Goal: Task Accomplishment & Management: Complete application form

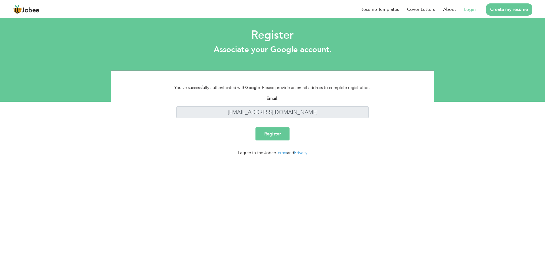
click at [273, 135] on input "Register" at bounding box center [272, 133] width 34 height 13
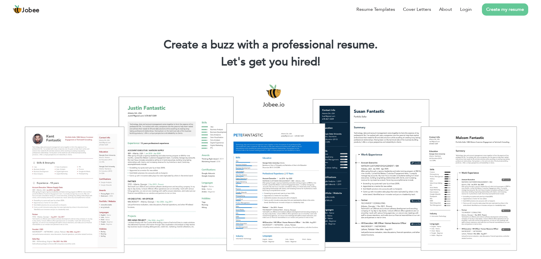
click at [498, 7] on link "Create my resume" at bounding box center [505, 9] width 46 height 12
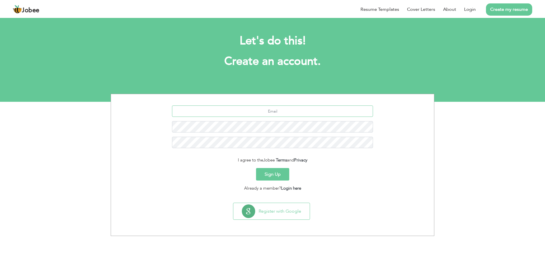
click at [301, 111] on input "text" at bounding box center [272, 110] width 201 height 11
click at [277, 175] on button "Sign Up" at bounding box center [272, 174] width 33 height 12
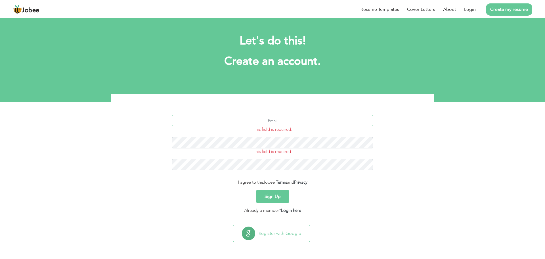
click at [284, 121] on input "text" at bounding box center [272, 120] width 201 height 11
type input "[EMAIL_ADDRESS][DOMAIN_NAME]"
click at [276, 196] on button "Sign Up" at bounding box center [272, 196] width 33 height 12
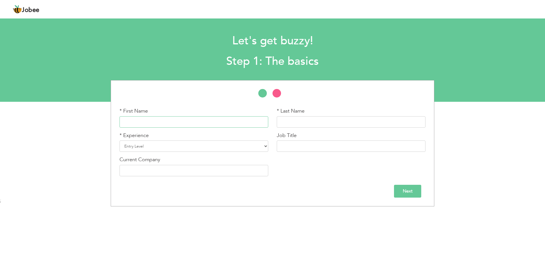
click at [207, 119] on input "text" at bounding box center [193, 121] width 149 height 11
type input "Usama"
type input "khan"
drag, startPoint x: 165, startPoint y: 123, endPoint x: 103, endPoint y: 119, distance: 61.8
click at [103, 119] on div "* First Name Usama * Last Name khan * Experience Entry Level 1 Year" at bounding box center [272, 143] width 545 height 126
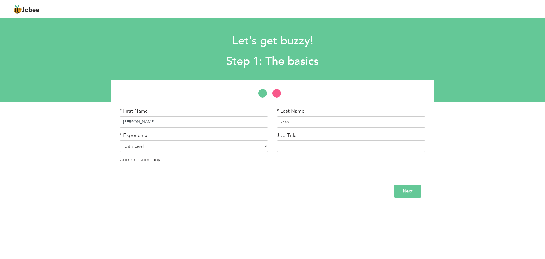
type input "Alvina"
click at [149, 147] on select "Entry Level Less than 1 Year 1 Year 2 Years 3 Years 4 Years 5 Years 6 Years 7 Y…" at bounding box center [193, 145] width 149 height 11
click at [119, 140] on select "Entry Level Less than 1 Year 1 Year 2 Years 3 Years 4 Years 5 Years 6 Years 7 Y…" at bounding box center [193, 145] width 149 height 11
click at [148, 165] on input "text" at bounding box center [193, 170] width 149 height 11
click at [151, 149] on select "Entry Level Less than 1 Year 1 Year 2 Years 3 Years 4 Years 5 Years 6 Years 7 Y…" at bounding box center [193, 145] width 149 height 11
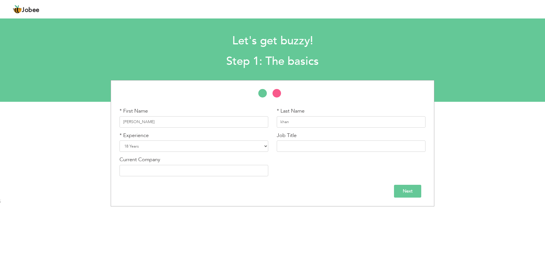
click at [116, 152] on div "* Experience Entry Level Less than 1 Year 1 Year 2 Years 3 Years 4 Years 5 Year…" at bounding box center [193, 144] width 157 height 24
click at [135, 145] on select "Entry Level Less than 1 Year 1 Year 2 Years 3 Years 4 Years 5 Years 6 Years 7 Y…" at bounding box center [193, 145] width 149 height 11
select select "2"
click at [119, 140] on select "Entry Level Less than 1 Year 1 Year 2 Years 3 Years 4 Years 5 Years 6 Years 7 Y…" at bounding box center [193, 145] width 149 height 11
click at [293, 145] on input "text" at bounding box center [351, 145] width 149 height 11
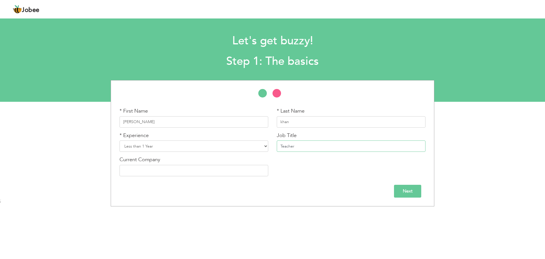
type input "Teacher"
click at [182, 169] on input "text" at bounding box center [193, 170] width 149 height 11
click at [301, 143] on input "Teacher" at bounding box center [351, 145] width 149 height 11
click at [280, 146] on input "Teacher" at bounding box center [351, 145] width 149 height 11
click at [211, 174] on input "text" at bounding box center [193, 170] width 149 height 11
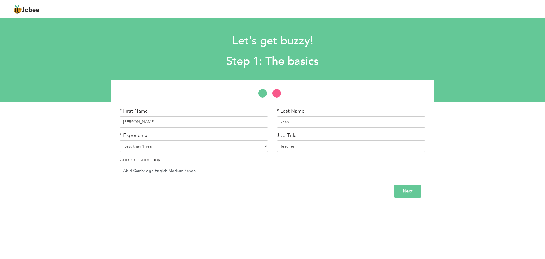
type input "Abid Cambridge English Medium School"
click at [427, 184] on div "Next" at bounding box center [272, 188] width 314 height 17
click at [421, 187] on input "Next" at bounding box center [407, 190] width 27 height 13
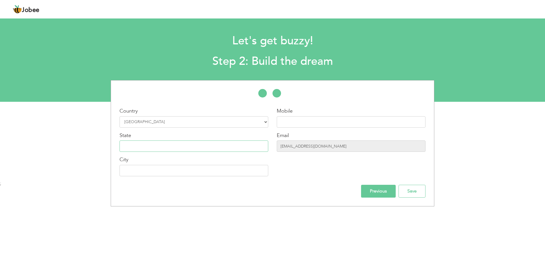
click at [232, 143] on input "text" at bounding box center [193, 145] width 149 height 11
type input "[GEOGRAPHIC_DATA]"
click at [165, 175] on input "text" at bounding box center [193, 170] width 149 height 11
type input "Bhai Pheru"
drag, startPoint x: 316, startPoint y: 124, endPoint x: 234, endPoint y: 124, distance: 82.0
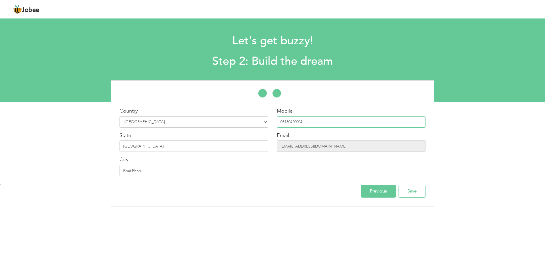
click at [234, 124] on div "Country Select Country Afghanistan Albania Algeria American Samoa Andorra Angol…" at bounding box center [272, 143] width 323 height 73
type input "03012288878"
click at [425, 194] on input "Save" at bounding box center [412, 190] width 27 height 13
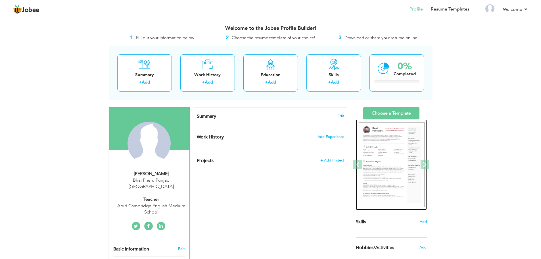
click at [410, 169] on div at bounding box center [356, 164] width 886 height 91
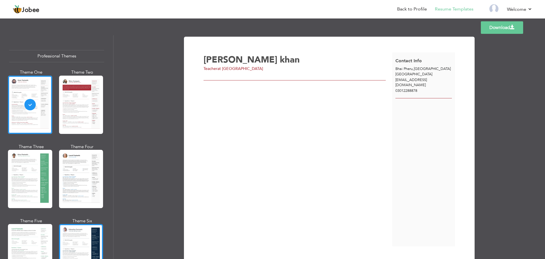
click at [79, 229] on div at bounding box center [81, 253] width 44 height 58
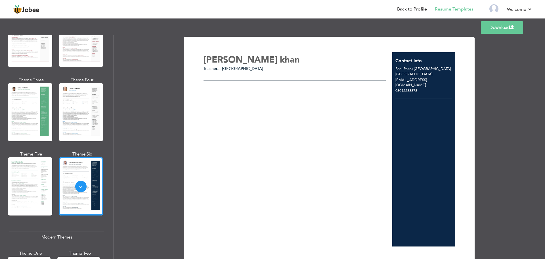
scroll to position [57, 0]
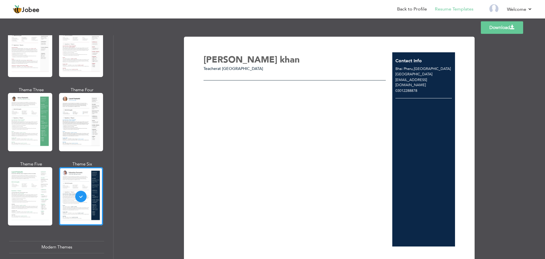
click at [225, 108] on div "Alvina khan Teacher at Abid Cambridge English Medium School" at bounding box center [298, 149] width 189 height 194
click at [412, 8] on link "Back to Profile" at bounding box center [412, 9] width 30 height 7
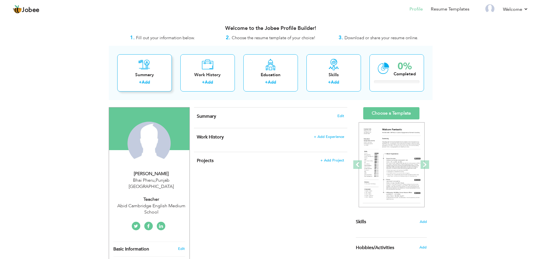
click at [141, 71] on div "Summary + Add" at bounding box center [144, 72] width 54 height 37
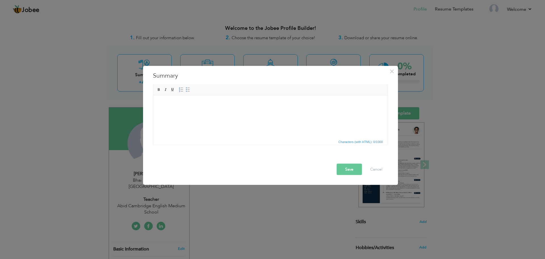
paste body
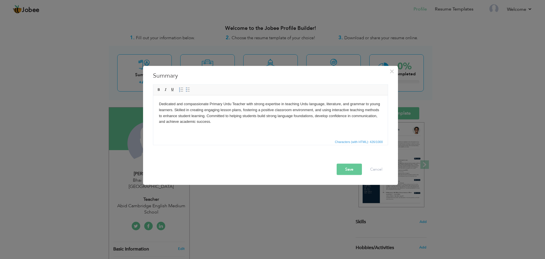
click at [349, 170] on button "Save" at bounding box center [349, 168] width 25 height 11
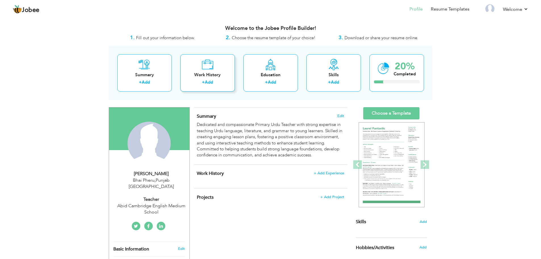
drag, startPoint x: 213, startPoint y: 77, endPoint x: 219, endPoint y: 85, distance: 10.0
click at [219, 85] on div "Work History + Add" at bounding box center [207, 72] width 54 height 37
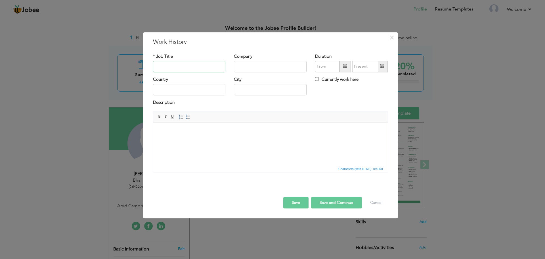
click at [192, 62] on input "text" at bounding box center [189, 66] width 73 height 11
click at [188, 68] on input "text" at bounding box center [189, 66] width 73 height 11
type input "Urdu Teacher"
click at [251, 67] on input "text" at bounding box center [270, 66] width 73 height 11
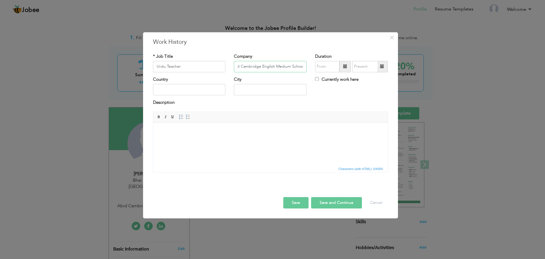
type input "Abid Cambridge English Medium School"
click at [326, 67] on input "09/2025" at bounding box center [327, 66] width 24 height 11
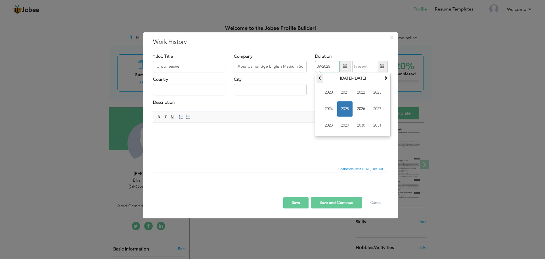
click at [322, 81] on th at bounding box center [319, 78] width 7 height 9
click at [385, 77] on span at bounding box center [386, 78] width 4 height 4
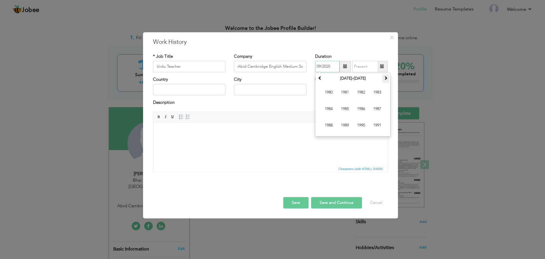
click at [385, 77] on span at bounding box center [386, 78] width 4 height 4
click at [377, 90] on span "2013" at bounding box center [377, 92] width 15 height 15
click at [346, 124] on span "Oct" at bounding box center [344, 125] width 15 height 15
type input "10/2013"
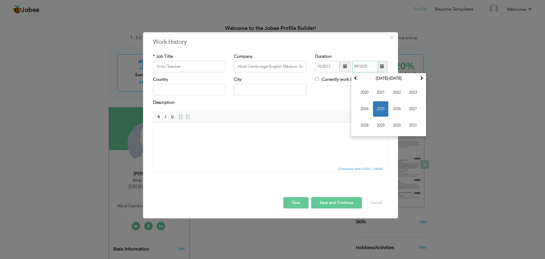
click at [359, 68] on input "09/2025" at bounding box center [365, 66] width 26 height 11
click at [357, 79] on span at bounding box center [356, 78] width 4 height 4
click at [367, 107] on span "2014" at bounding box center [364, 108] width 15 height 15
click at [414, 96] on span "Apr" at bounding box center [412, 92] width 15 height 15
type input "04/2014"
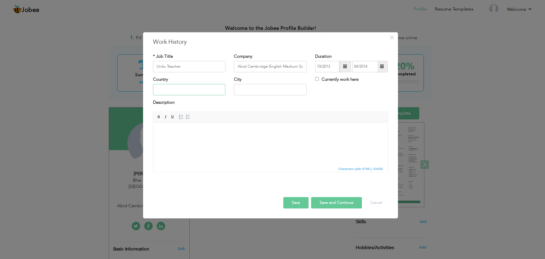
click at [186, 87] on input "text" at bounding box center [189, 89] width 73 height 11
type input "[GEOGRAPHIC_DATA]"
type input "Bhai Pheru"
click at [210, 140] on html at bounding box center [270, 130] width 234 height 17
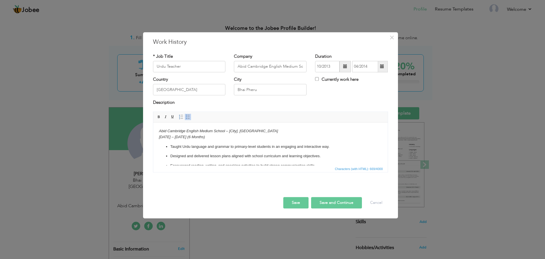
click at [164, 137] on em "Jan 2024 – Jun 2024" at bounding box center [172, 137] width 27 height 4
click at [339, 203] on button "Save and Continue" at bounding box center [336, 202] width 51 height 11
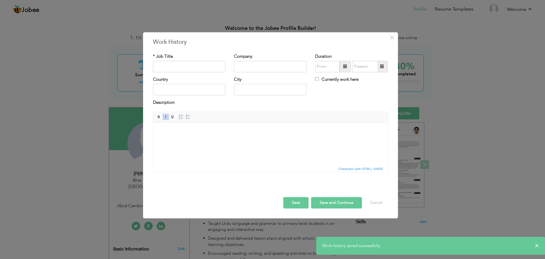
click at [292, 199] on button "Save" at bounding box center [295, 202] width 25 height 11
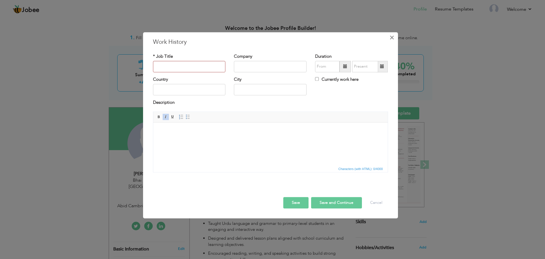
click at [391, 39] on span "×" at bounding box center [391, 37] width 5 height 10
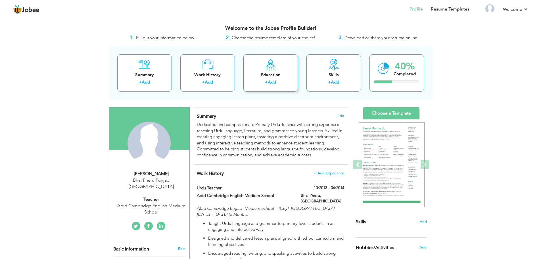
click at [282, 77] on div "Education" at bounding box center [270, 75] width 45 height 6
radio input "true"
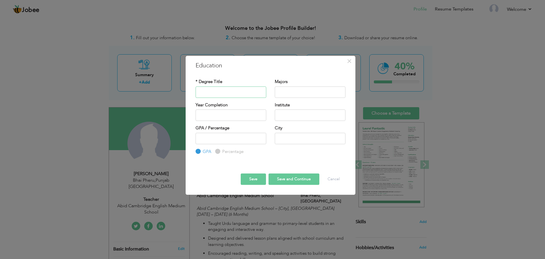
click at [212, 90] on input "text" at bounding box center [231, 91] width 71 height 11
type input "M.A Urdu"
click at [286, 92] on input "text" at bounding box center [310, 91] width 71 height 11
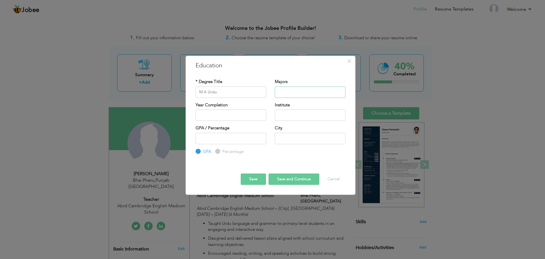
click at [303, 90] on input "text" at bounding box center [310, 91] width 71 height 11
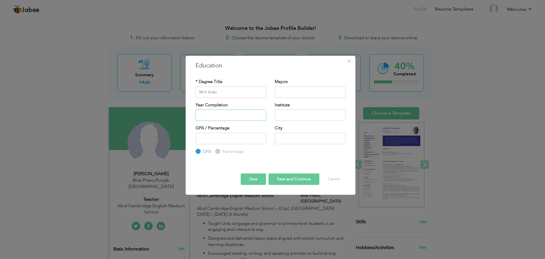
type input "2025"
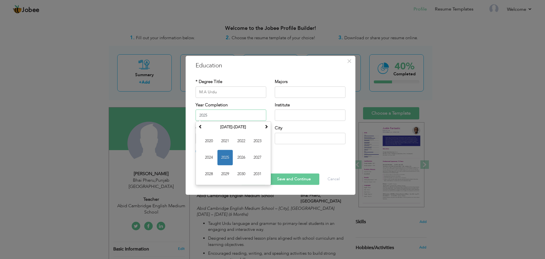
click at [228, 114] on input "2025" at bounding box center [231, 114] width 71 height 11
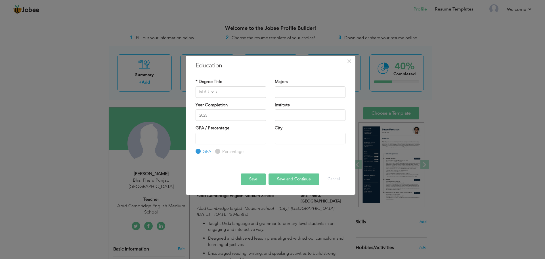
click at [265, 104] on div "Year Completion 2025" at bounding box center [231, 111] width 71 height 19
click at [336, 94] on input "text" at bounding box center [310, 91] width 71 height 11
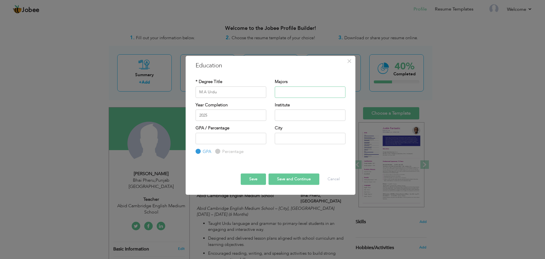
click at [289, 91] on input "text" at bounding box center [310, 91] width 71 height 11
paste input "iqbal ka khususi mutala"
click at [280, 92] on input "iqbal ka khususi mutala" at bounding box center [310, 91] width 71 height 11
click at [321, 93] on input "Iqbal ka khususi mutala" at bounding box center [310, 91] width 71 height 11
click at [308, 93] on input "Iqbal ka khususi mutala" at bounding box center [310, 91] width 71 height 11
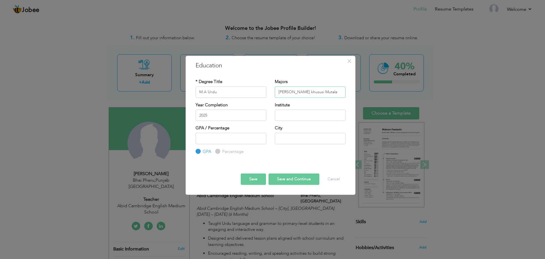
click at [295, 92] on input "Iqbal ka khususi Mutala" at bounding box center [310, 91] width 71 height 11
click at [325, 89] on input "Iqbal ka Khususi Mutala" at bounding box center [310, 91] width 71 height 11
type input "[PERSON_NAME] Khususi Mutala, Urdu Adab,Tanqeed"
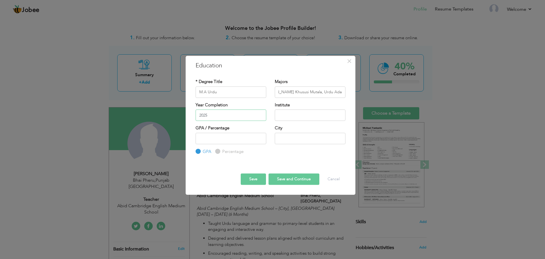
click at [238, 118] on input "2025" at bounding box center [231, 114] width 71 height 11
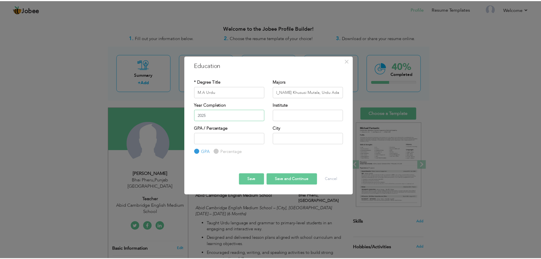
scroll to position [0, 0]
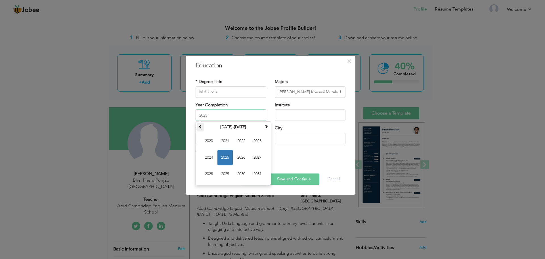
click at [197, 127] on th at bounding box center [200, 127] width 7 height 9
click at [209, 159] on span "2014" at bounding box center [208, 157] width 15 height 15
type input "2014"
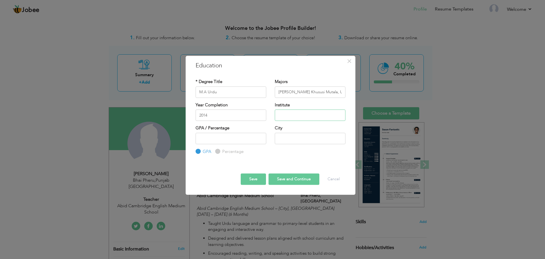
click at [285, 117] on input "text" at bounding box center [310, 114] width 71 height 11
type input "O"
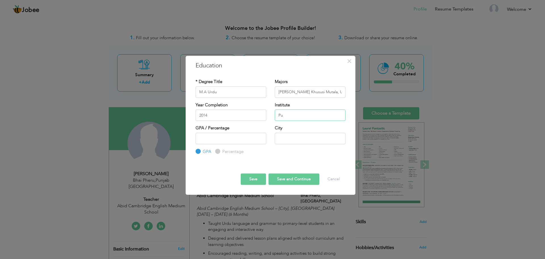
type input "P"
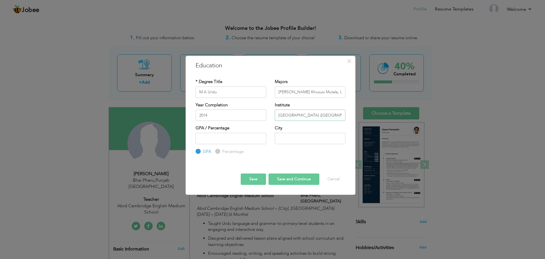
type input "[GEOGRAPHIC_DATA] ([GEOGRAPHIC_DATA])"
click at [217, 153] on input "Percentage" at bounding box center [217, 151] width 4 height 4
radio input "true"
click at [218, 142] on input "number" at bounding box center [231, 138] width 71 height 11
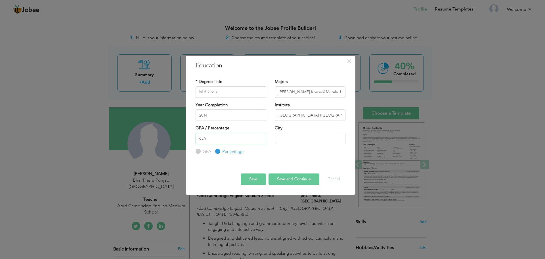
type input "63.9"
click at [300, 137] on input "text" at bounding box center [310, 138] width 71 height 11
type input "Bhai Pheru"
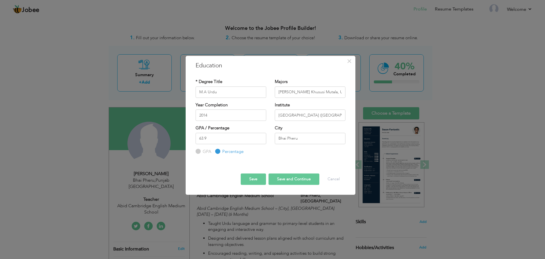
click at [307, 180] on button "Save and Continue" at bounding box center [294, 178] width 51 height 11
radio input "true"
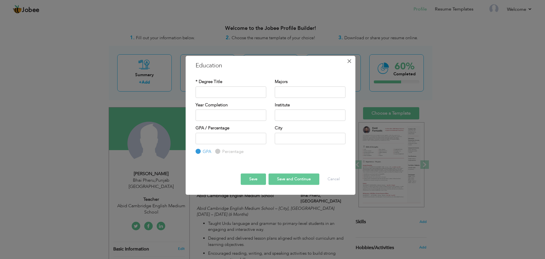
click at [351, 61] on span "×" at bounding box center [349, 61] width 5 height 10
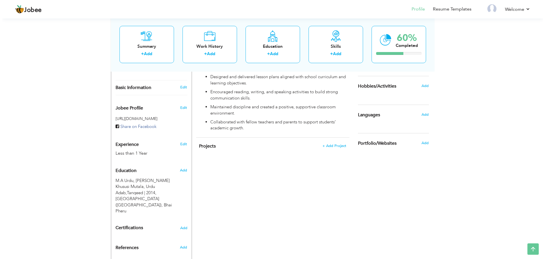
scroll to position [170, 0]
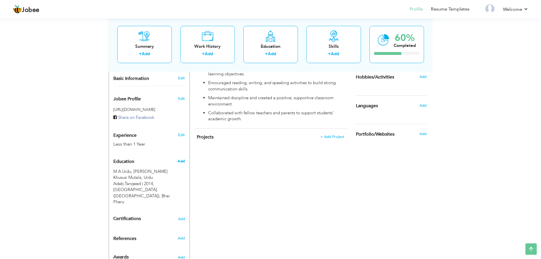
click at [183, 158] on span "Add" at bounding box center [180, 160] width 7 height 5
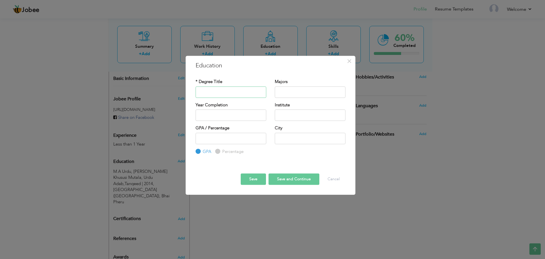
click at [228, 94] on input "text" at bounding box center [231, 91] width 71 height 11
click at [296, 92] on input "text" at bounding box center [310, 91] width 71 height 11
click at [244, 93] on input "Bachelor Of Education" at bounding box center [231, 91] width 71 height 11
click at [246, 92] on input "Bachelor Of Education (B-AD)" at bounding box center [231, 91] width 71 height 11
type input "Bachelor Of Education (B-ED)"
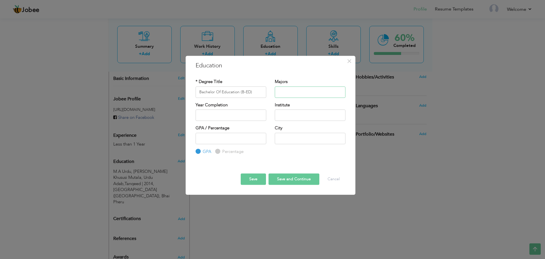
click at [299, 94] on input "text" at bounding box center [310, 91] width 71 height 11
type input "School Organization, Evaluation Guidance & Research"
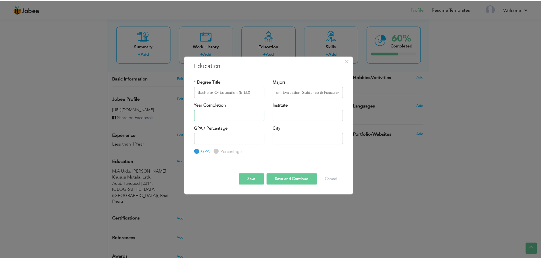
scroll to position [0, 0]
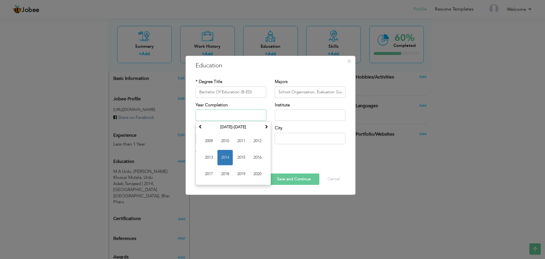
click at [215, 119] on input "text" at bounding box center [231, 114] width 71 height 11
click at [222, 157] on span "2014" at bounding box center [224, 157] width 15 height 15
type input "2014"
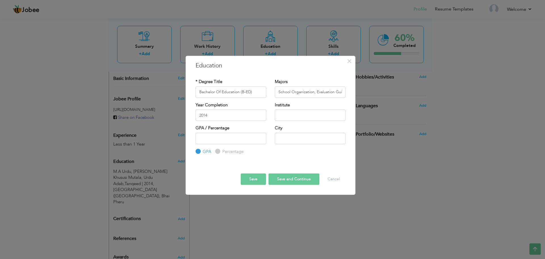
click at [228, 108] on div "Year Completion 2014" at bounding box center [231, 111] width 71 height 19
click at [225, 114] on input "2014" at bounding box center [231, 114] width 71 height 11
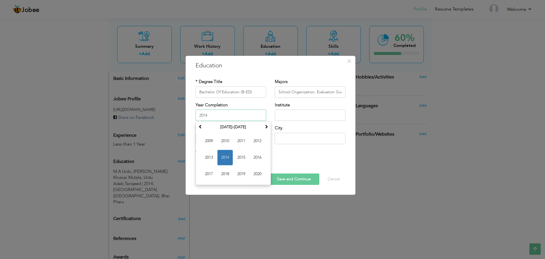
click at [224, 160] on span "2014" at bounding box center [224, 157] width 15 height 15
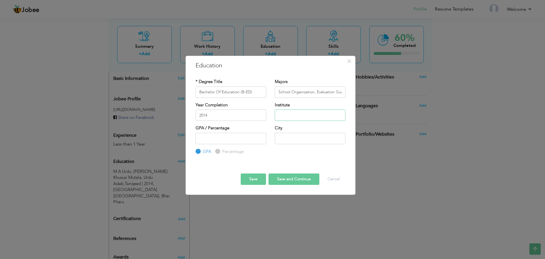
click at [283, 113] on input "text" at bounding box center [310, 114] width 71 height 11
type input "[PERSON_NAME] Open University"
click at [282, 118] on input "[PERSON_NAME] Open University" at bounding box center [310, 114] width 71 height 11
click at [331, 114] on input "[PERSON_NAME] Open University" at bounding box center [310, 114] width 71 height 11
click at [237, 139] on input "number" at bounding box center [231, 138] width 71 height 11
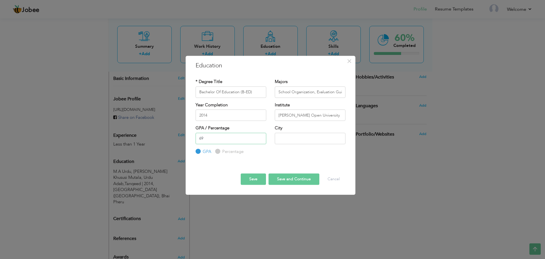
type input "69"
click at [223, 153] on label "Percentage" at bounding box center [232, 151] width 23 height 6
click at [219, 153] on input "Percentage" at bounding box center [217, 151] width 4 height 4
radio input "true"
click at [292, 137] on input "text" at bounding box center [310, 138] width 71 height 11
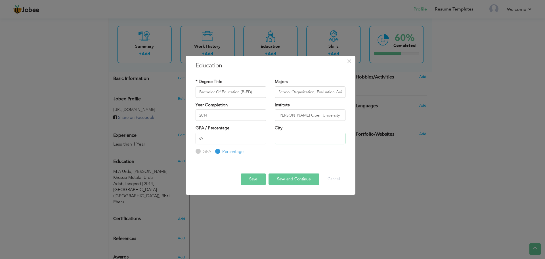
type input "Bhai Pheru"
click at [283, 179] on button "Save and Continue" at bounding box center [294, 178] width 51 height 11
radio input "true"
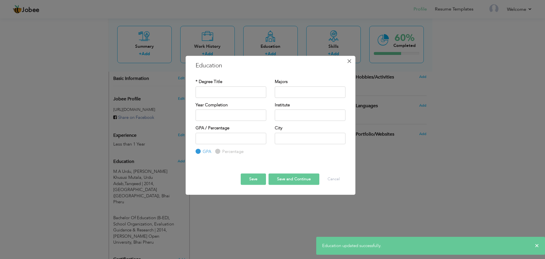
click at [350, 61] on span "×" at bounding box center [349, 61] width 5 height 10
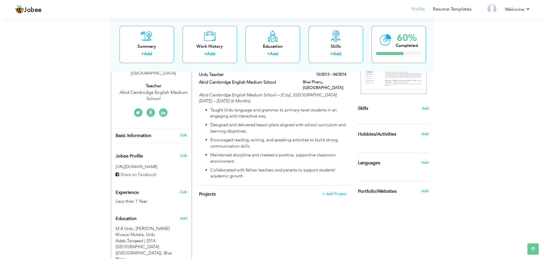
scroll to position [130, 0]
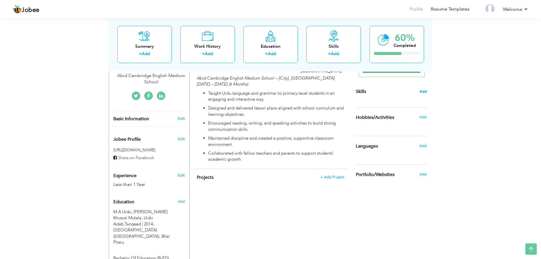
click at [425, 89] on span "Add" at bounding box center [422, 91] width 7 height 5
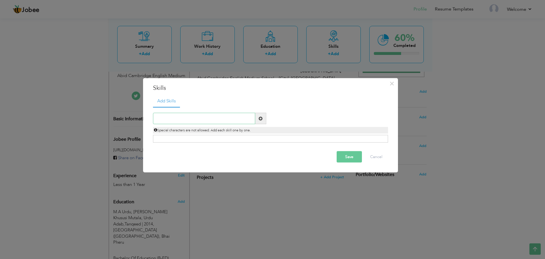
click at [211, 119] on input "text" at bounding box center [204, 118] width 102 height 11
click at [391, 83] on span "×" at bounding box center [391, 83] width 5 height 10
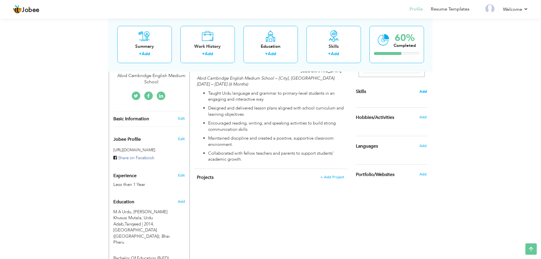
click at [423, 90] on span "Add" at bounding box center [422, 91] width 7 height 5
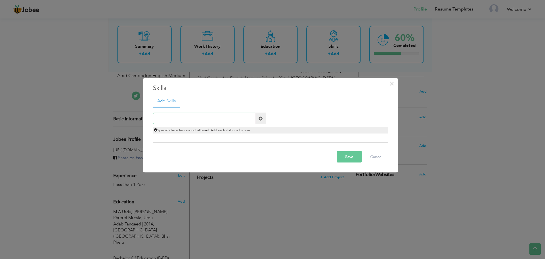
click at [210, 122] on input "text" at bounding box center [204, 118] width 102 height 11
click at [260, 118] on span at bounding box center [261, 118] width 4 height 4
click at [210, 116] on input "text" at bounding box center [204, 118] width 102 height 11
click at [393, 83] on span "×" at bounding box center [391, 83] width 5 height 10
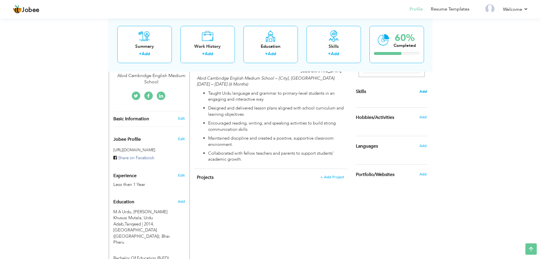
click at [424, 93] on span "Add" at bounding box center [422, 91] width 7 height 5
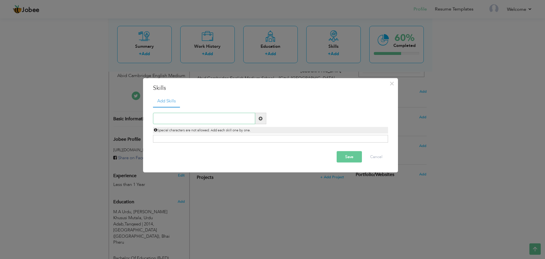
click at [195, 117] on input "text" at bounding box center [204, 118] width 102 height 11
type input "Easy Writing"
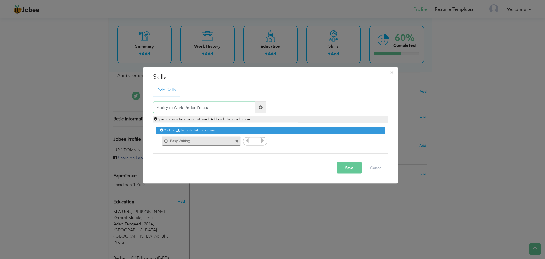
type input "Ability to Work Under Pressure"
paste input "Effective classroom management"
type input "Effective classroom management"
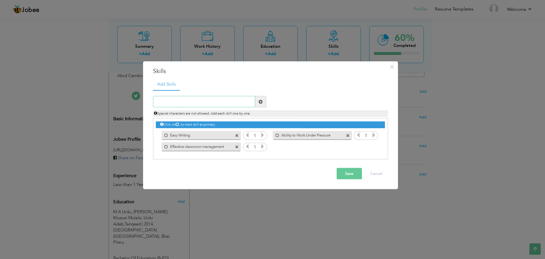
paste input "Creative use of teaching aids and activities"
type input "Creative use of teaching aids and activities"
paste input "Collaboration with parents and colleagues"
type input "Collaboration with parents and colleagues"
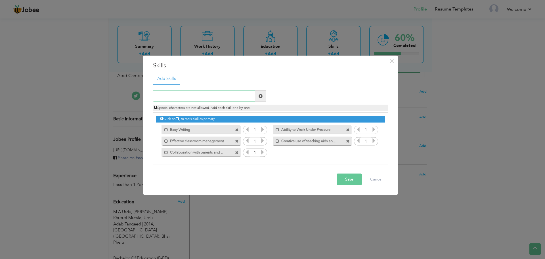
paste input "Strong command of Urdu language, grammar, and lite"
type input "Strong command of Urdu language, grammar, and lite"
click at [207, 95] on input "text" at bounding box center [204, 95] width 102 height 11
paste input "Strong command of Urdu language, grammar, and lite"
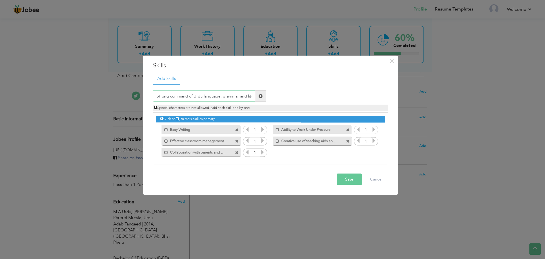
type input "Strong command of Urdu language grammar and lite"
click at [391, 61] on span "×" at bounding box center [391, 61] width 5 height 10
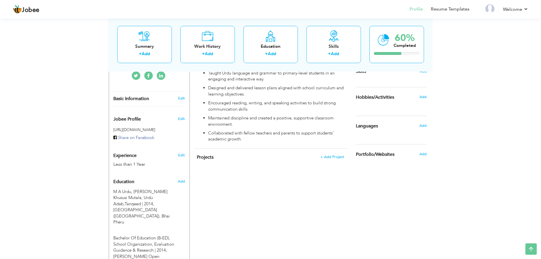
scroll to position [158, 0]
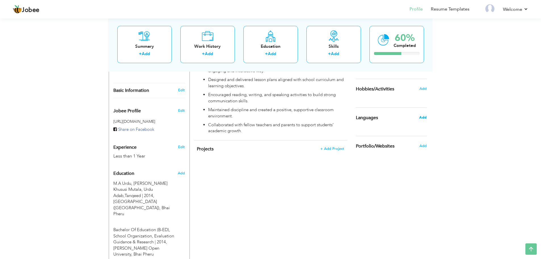
click at [422, 119] on span "Add" at bounding box center [422, 117] width 7 height 5
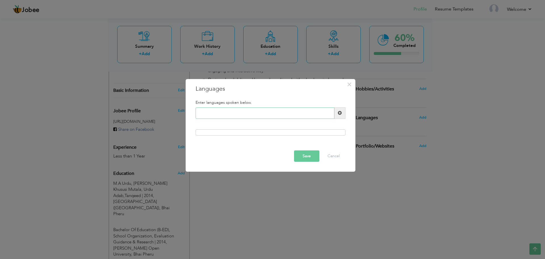
click at [237, 118] on input "text" at bounding box center [265, 112] width 139 height 11
type input "Urdu"
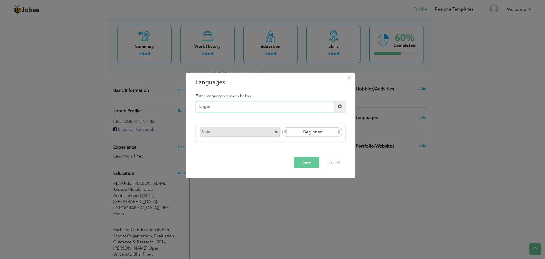
type input "English"
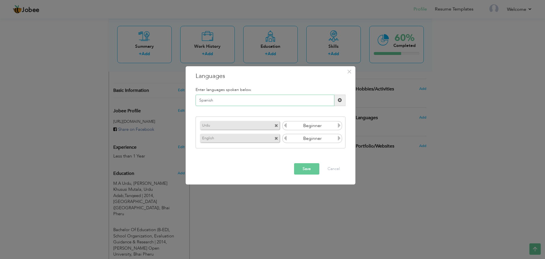
type input "Spanish"
click at [340, 126] on icon at bounding box center [339, 125] width 5 height 5
click at [338, 137] on icon at bounding box center [339, 137] width 5 height 5
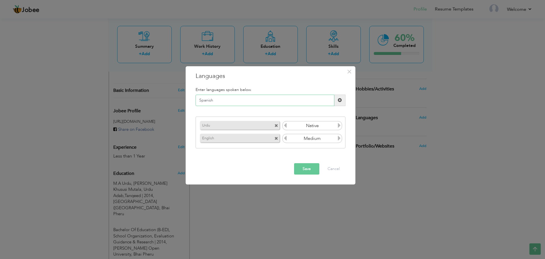
drag, startPoint x: 226, startPoint y: 98, endPoint x: 155, endPoint y: 95, distance: 70.7
click at [181, 98] on div "× Languages Enter languages spoken below. Spanish Urdu Beginner Save" at bounding box center [272, 129] width 545 height 259
click at [305, 169] on button "Save" at bounding box center [306, 168] width 25 height 11
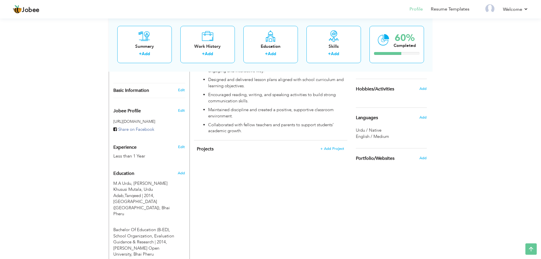
click at [371, 89] on span "Hobbies/Activities" at bounding box center [375, 89] width 38 height 5
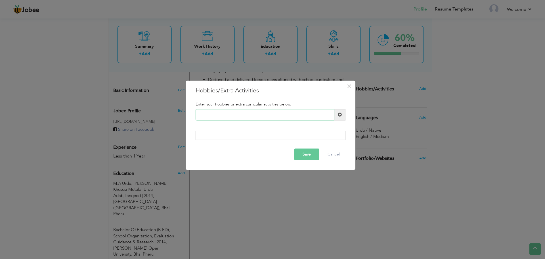
paste input "Reading Urdu literature a"
type input "Reading Urdu literature a"
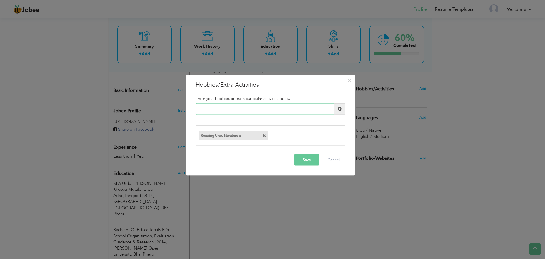
paste input "Creative writing and stor"
type input "Creative writing and stor"
paste input "Drawing and creative arts"
type input "Drawing and creative arts"
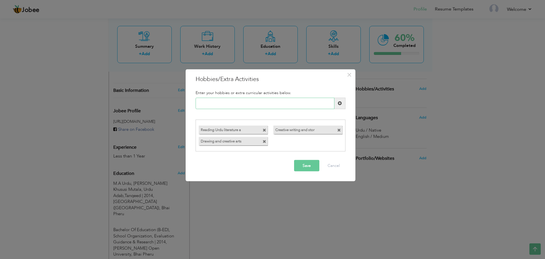
paste input "Community involvement and"
type input "Community involvement and"
click at [350, 73] on span "×" at bounding box center [349, 74] width 5 height 10
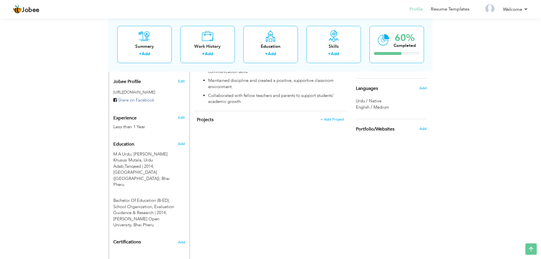
scroll to position [102, 0]
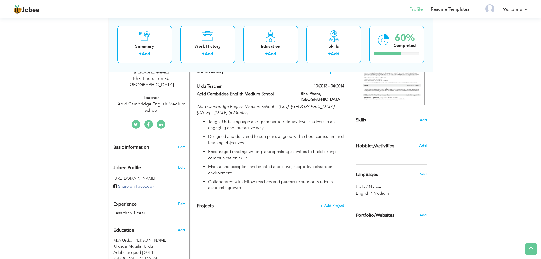
click at [423, 145] on span "Add" at bounding box center [422, 145] width 7 height 5
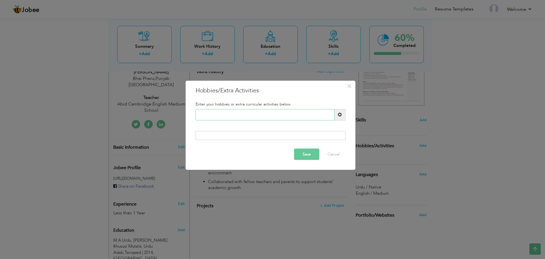
paste input "Community involvement and"
type input "Community involvement and"
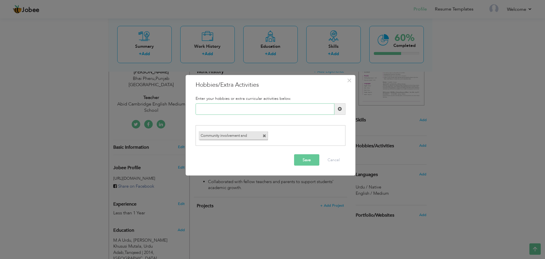
paste input "Participating in cultural"
type input "Participating in cultural"
paste input "Creative writing and stor"
type input "Creative writing and stor"
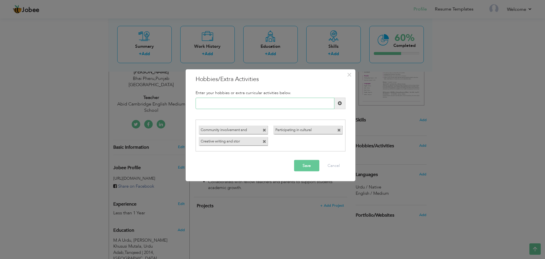
paste input "Reading Urdu literature a"
type input "Reading Urdu literature a"
click at [306, 170] on button "Save" at bounding box center [306, 165] width 25 height 11
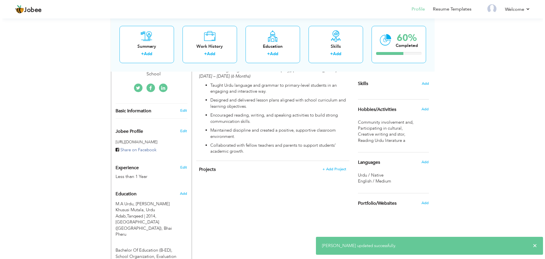
scroll to position [130, 0]
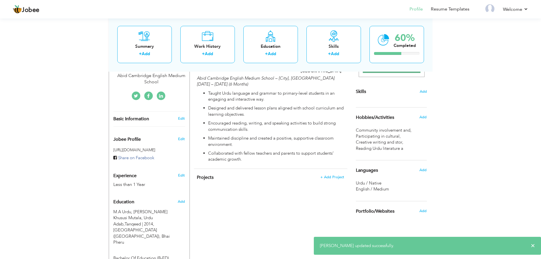
click at [422, 87] on section "‹ › Previous Next" at bounding box center [391, 38] width 71 height 99
click at [422, 91] on span "Add" at bounding box center [422, 91] width 7 height 5
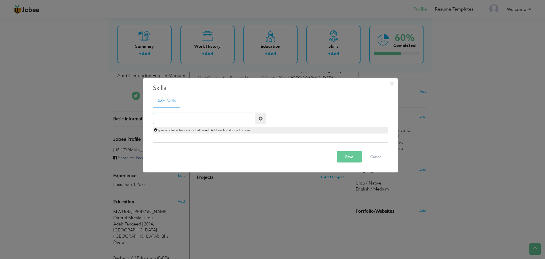
paste input "Strong command of Urdu language, grammar, and lite"
type input "Strong command of Urdu language, grammar, and lite"
paste input "Strong command of Urdu language, grammar, and lite"
type input "Strong command of Urdu language grammar and lite"
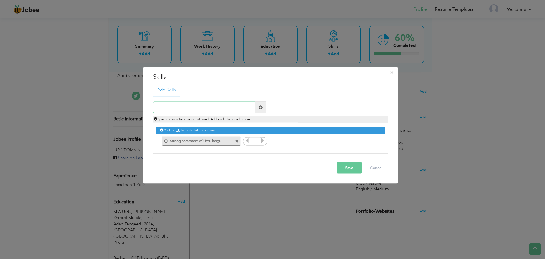
paste input "Lesson planning and curriculum development"
type input "Lesson planning and curriculum development"
paste input "Effective classroom management"
type input "Effective classroom management"
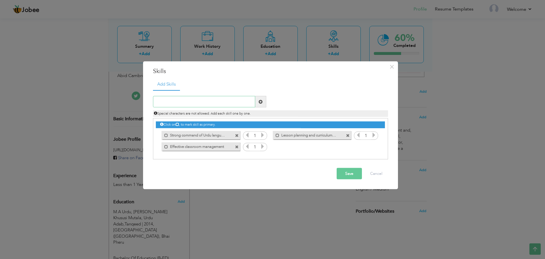
paste input "Interactive and student-centered teaching methods"
type input "Interactive and student-centered teaching methods"
click at [202, 102] on input "text" at bounding box center [204, 101] width 102 height 11
paste input "Collaboration with parents and colleagues"
type input "Collaboration with parents and colleagues"
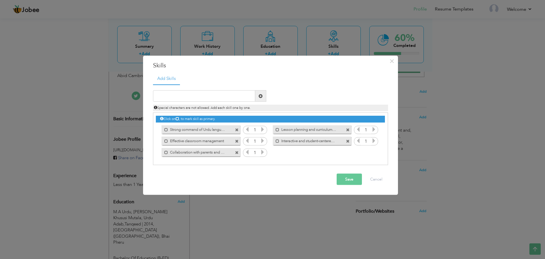
click at [346, 183] on button "Save" at bounding box center [349, 178] width 25 height 11
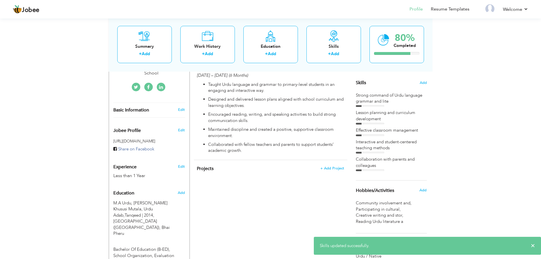
scroll to position [130, 0]
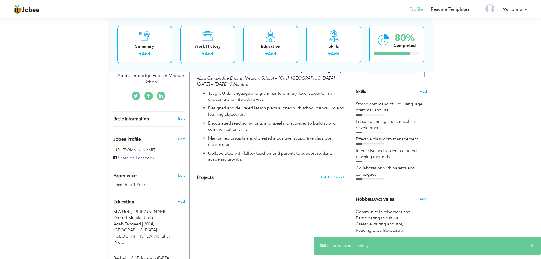
click at [370, 115] on div at bounding box center [370, 115] width 28 height 2
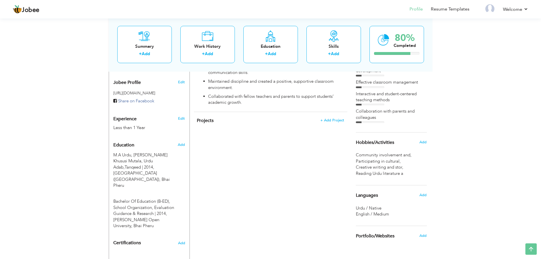
scroll to position [215, 0]
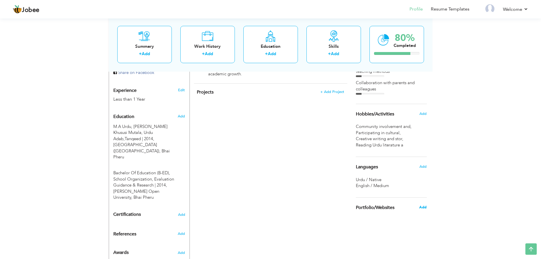
click at [422, 208] on span "Add" at bounding box center [422, 206] width 7 height 5
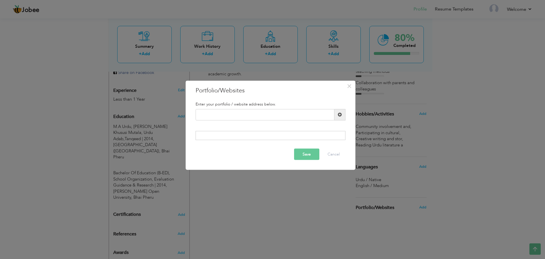
click at [355, 85] on div "× Portfolio/Websites Enter your portfolio / website address below. Save Cancel" at bounding box center [271, 124] width 170 height 89
click at [350, 87] on span "×" at bounding box center [349, 86] width 5 height 10
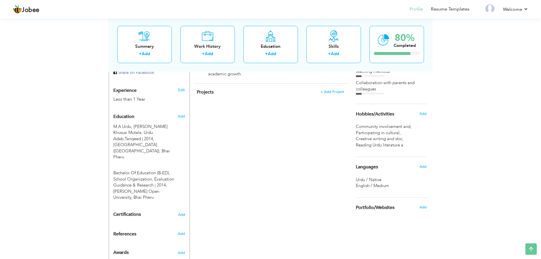
click at [276, 93] on div "Projects + Add Project × Projects * Project Title Company Tools" at bounding box center [270, 95] width 153 height 24
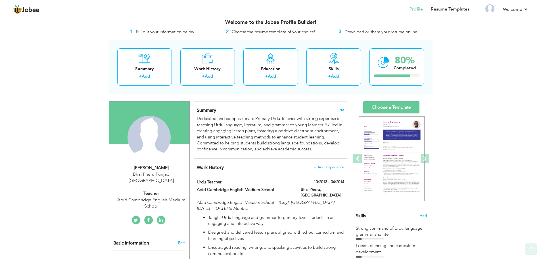
scroll to position [0, 0]
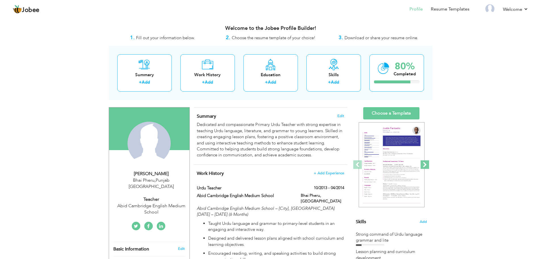
click at [425, 164] on span at bounding box center [424, 164] width 9 height 9
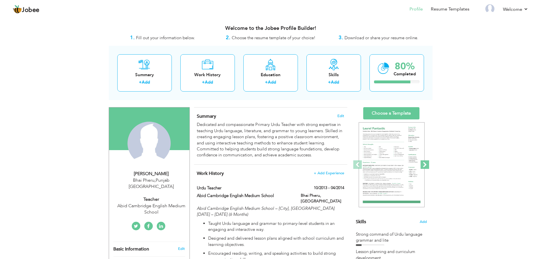
click at [425, 164] on span at bounding box center [424, 164] width 9 height 9
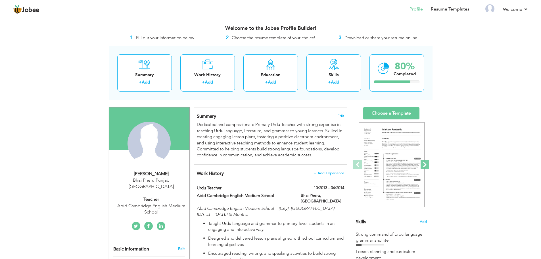
click at [425, 164] on span at bounding box center [424, 164] width 9 height 9
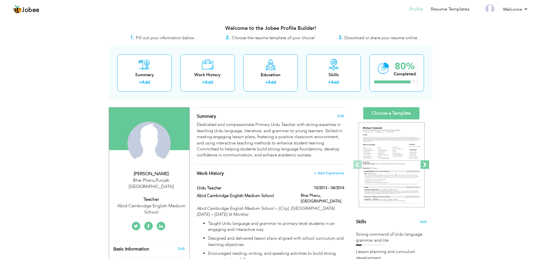
click at [425, 164] on span at bounding box center [424, 164] width 9 height 9
click at [356, 165] on span at bounding box center [357, 164] width 9 height 9
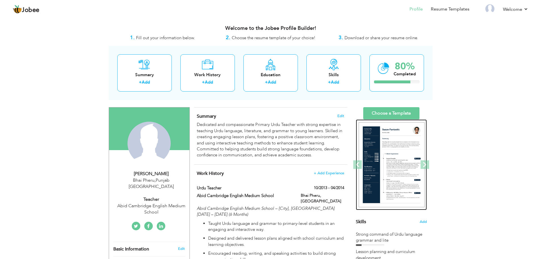
click at [390, 163] on img at bounding box center [391, 164] width 66 height 85
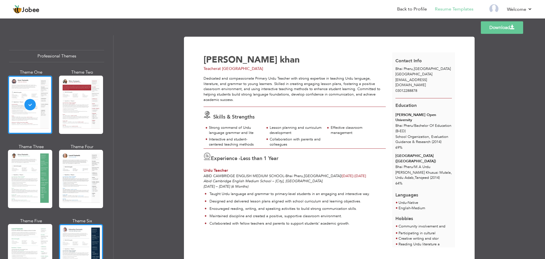
click at [66, 242] on div at bounding box center [81, 253] width 44 height 58
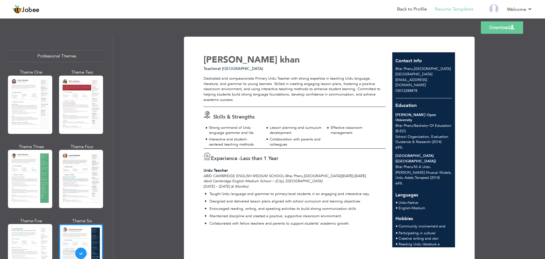
click at [516, 27] on link "Download" at bounding box center [502, 27] width 42 height 12
click at [399, 81] on span "[EMAIL_ADDRESS][DOMAIN_NAME]" at bounding box center [411, 82] width 32 height 11
click at [397, 80] on span "[EMAIL_ADDRESS][DOMAIN_NAME]" at bounding box center [411, 82] width 32 height 11
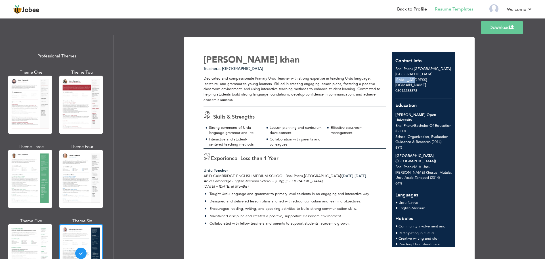
click at [397, 80] on span "[EMAIL_ADDRESS][DOMAIN_NAME]" at bounding box center [411, 82] width 32 height 11
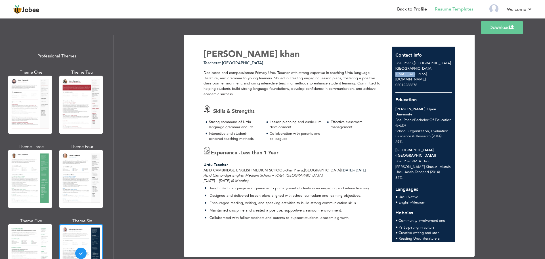
scroll to position [15, 0]
